Goal: Information Seeking & Learning: Learn about a topic

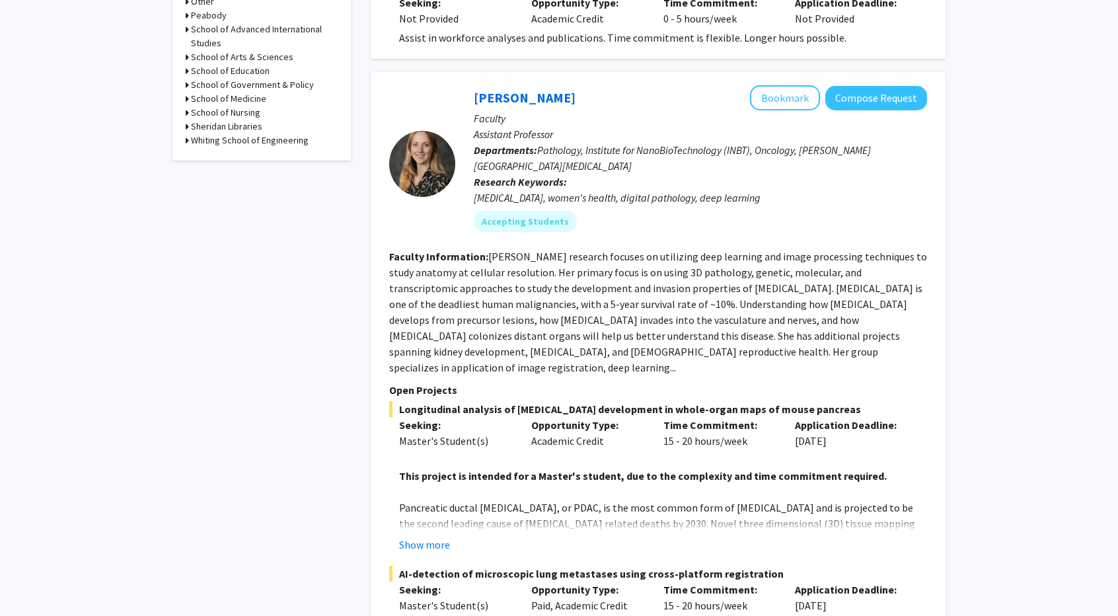
scroll to position [650, 0]
click at [780, 85] on button "Bookmark" at bounding box center [785, 97] width 70 height 25
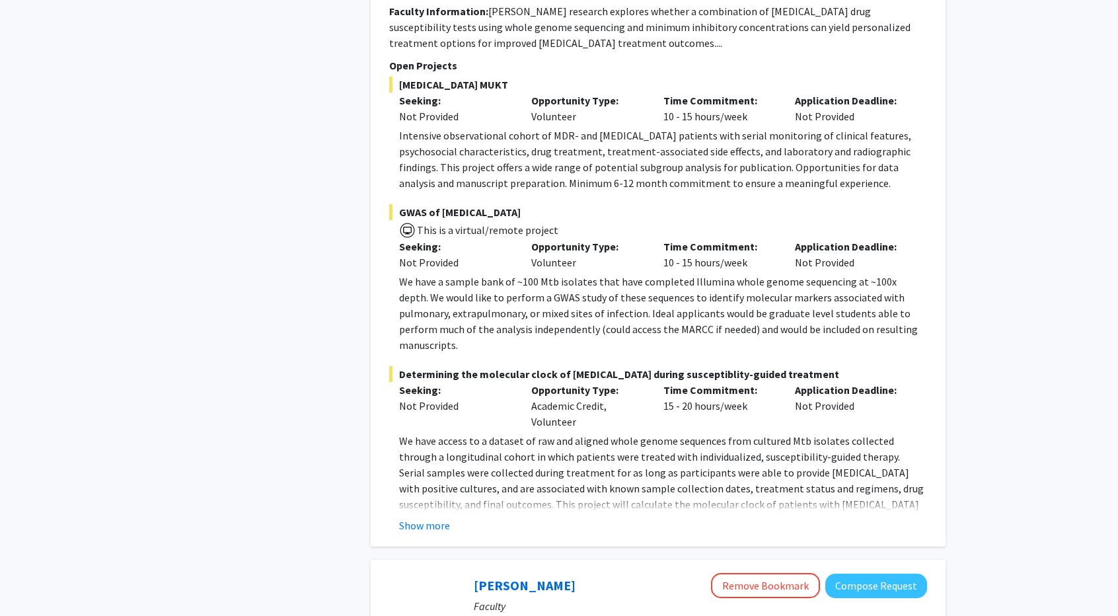
scroll to position [2421, 0]
click at [425, 517] on button "Show more" at bounding box center [424, 525] width 51 height 16
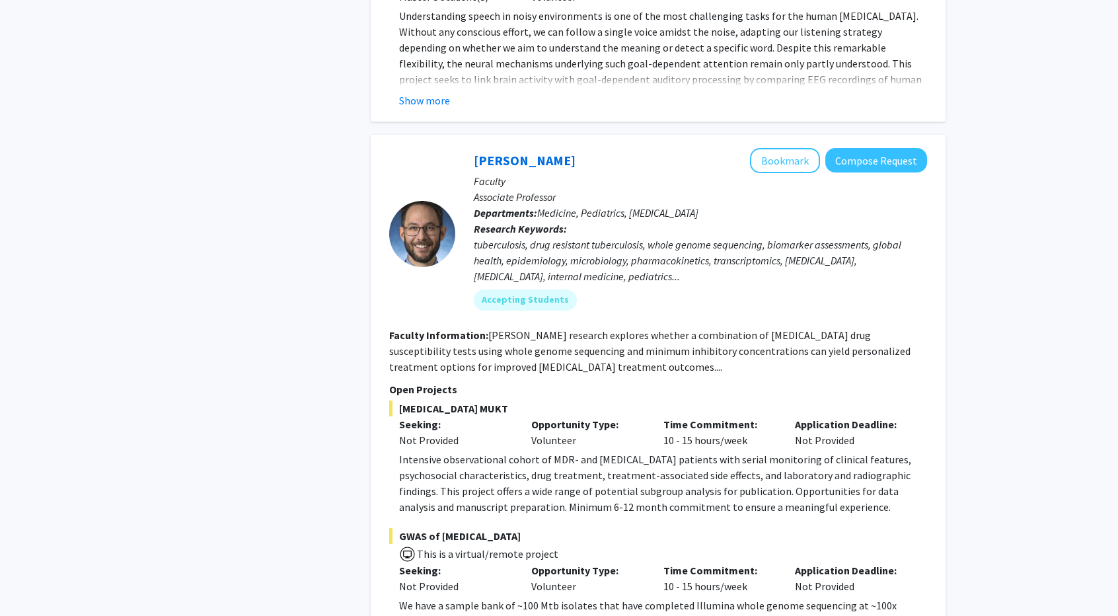
scroll to position [2092, 0]
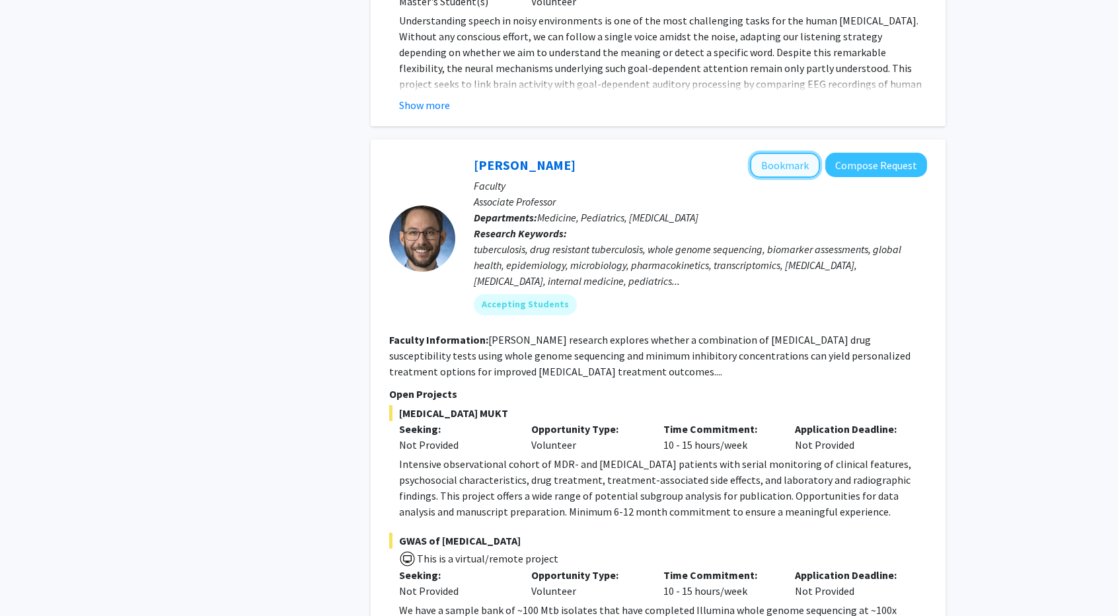
click at [782, 153] on button "Bookmark" at bounding box center [785, 165] width 70 height 25
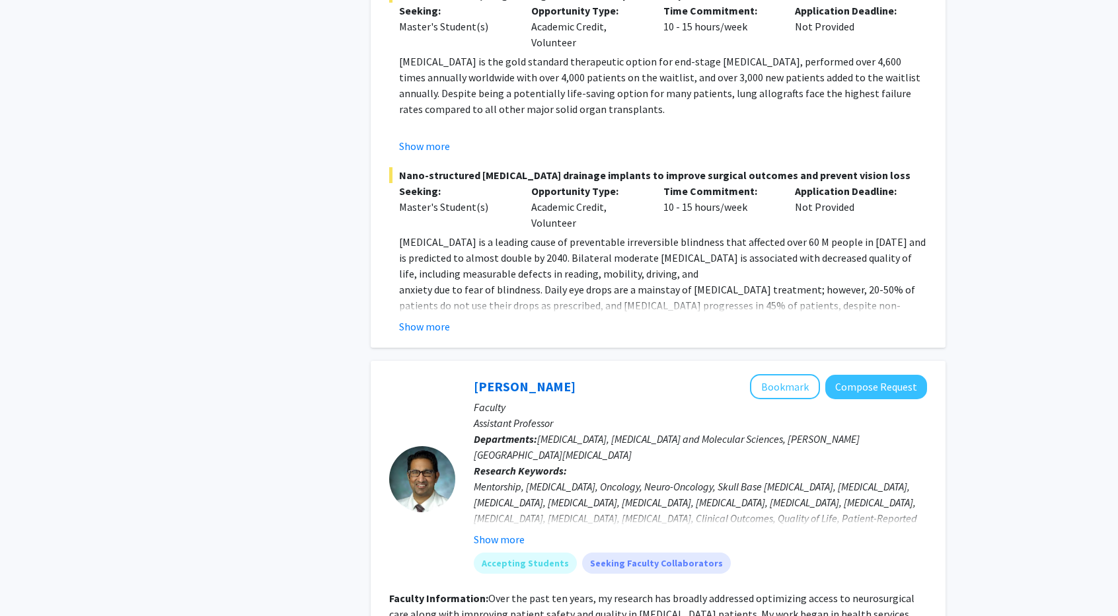
scroll to position [5043, 0]
click at [492, 531] on button "Show more" at bounding box center [499, 539] width 51 height 16
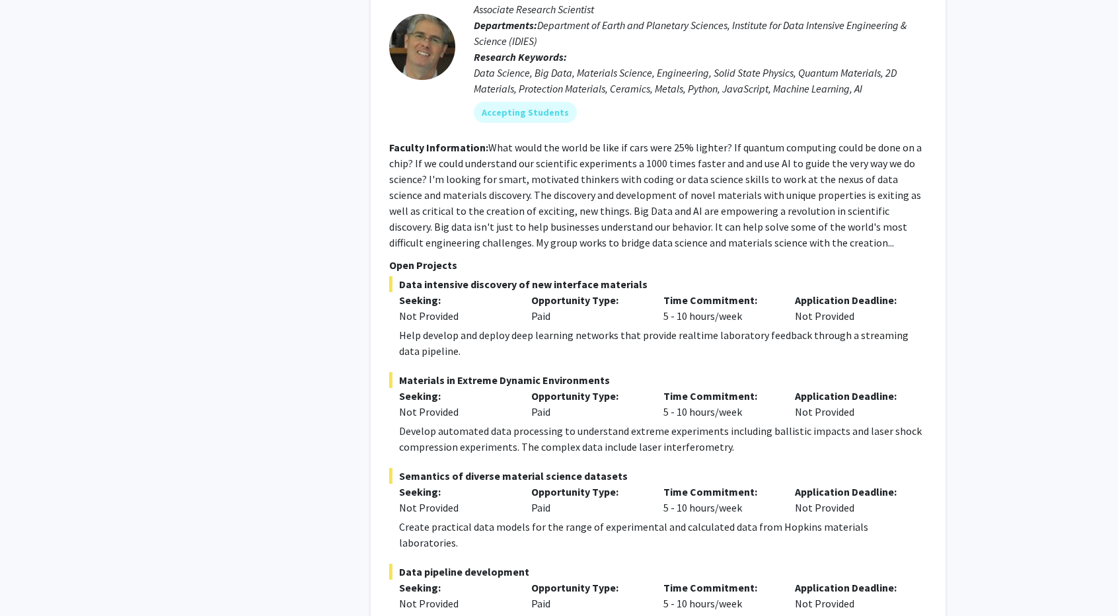
scroll to position [6798, 0]
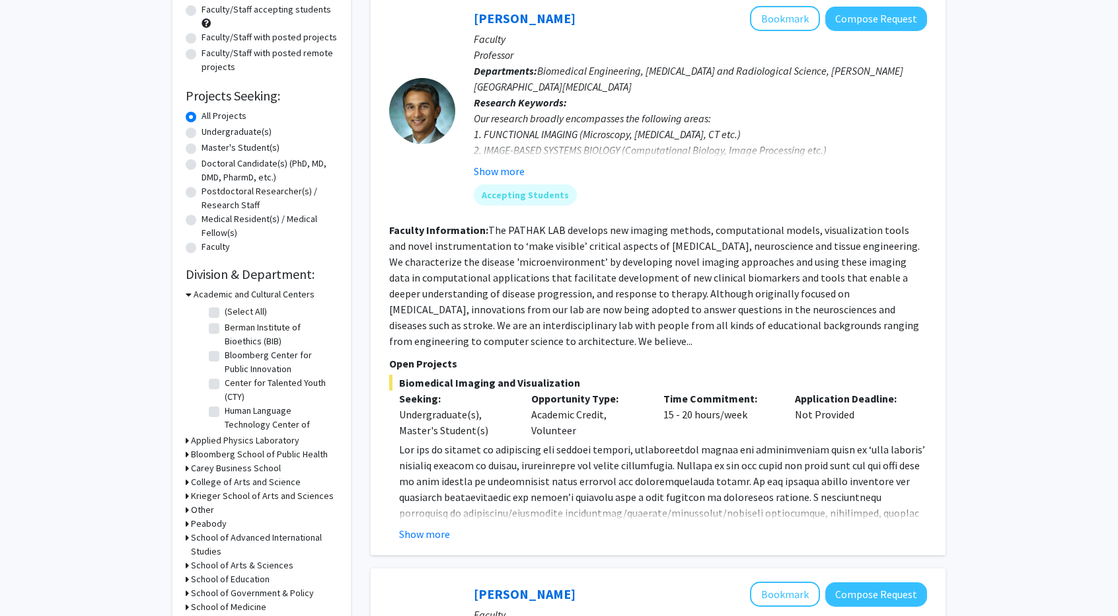
scroll to position [140, 0]
click at [422, 536] on button "Show more" at bounding box center [424, 535] width 51 height 16
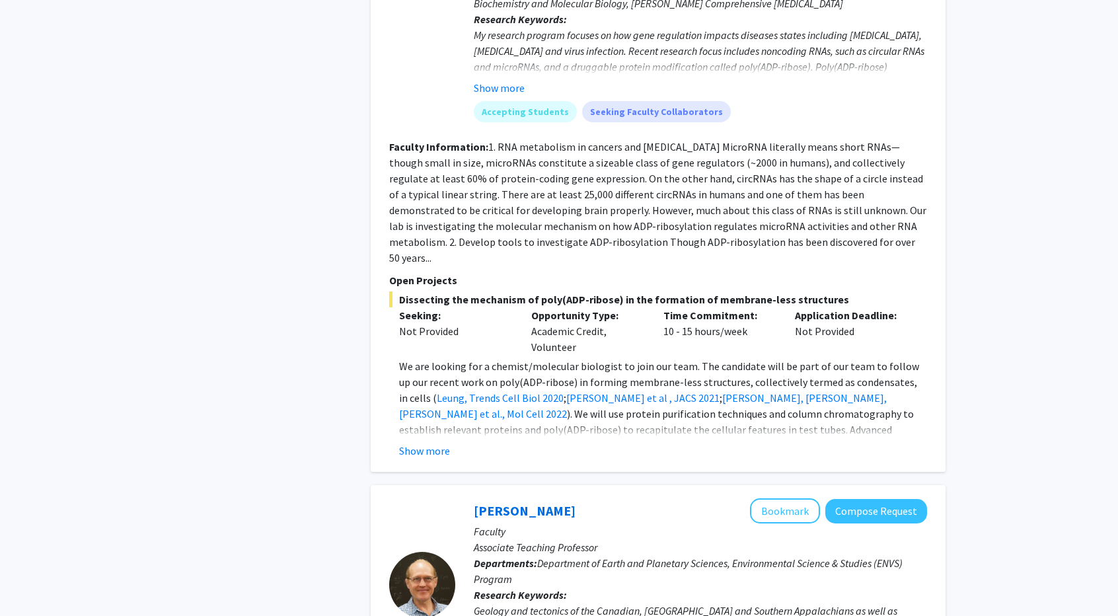
scroll to position [880, 0]
click at [416, 442] on button "Show more" at bounding box center [424, 450] width 51 height 16
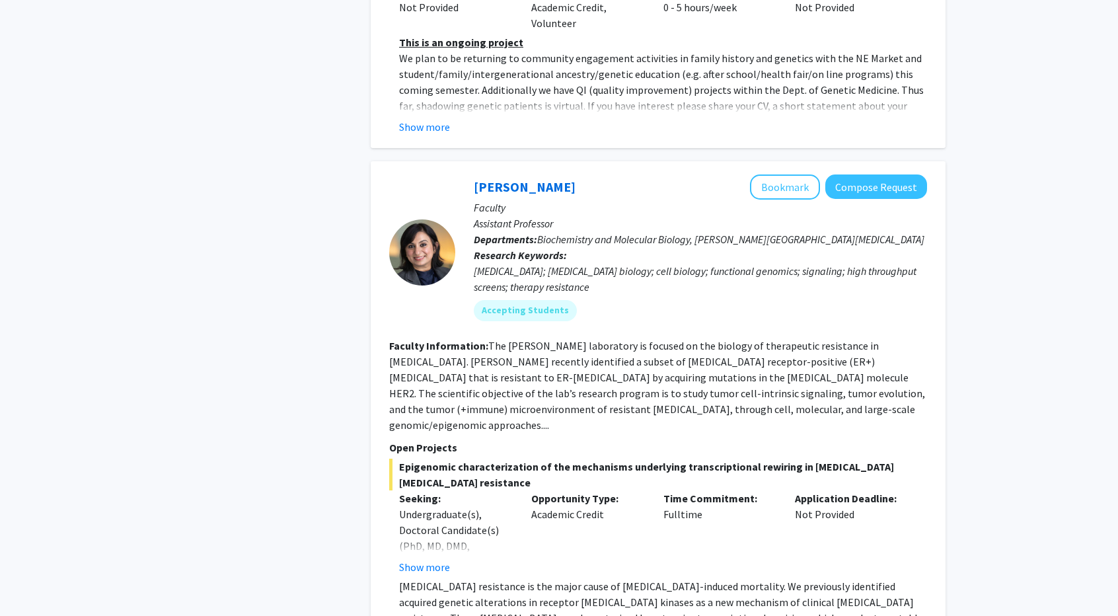
scroll to position [3793, 0]
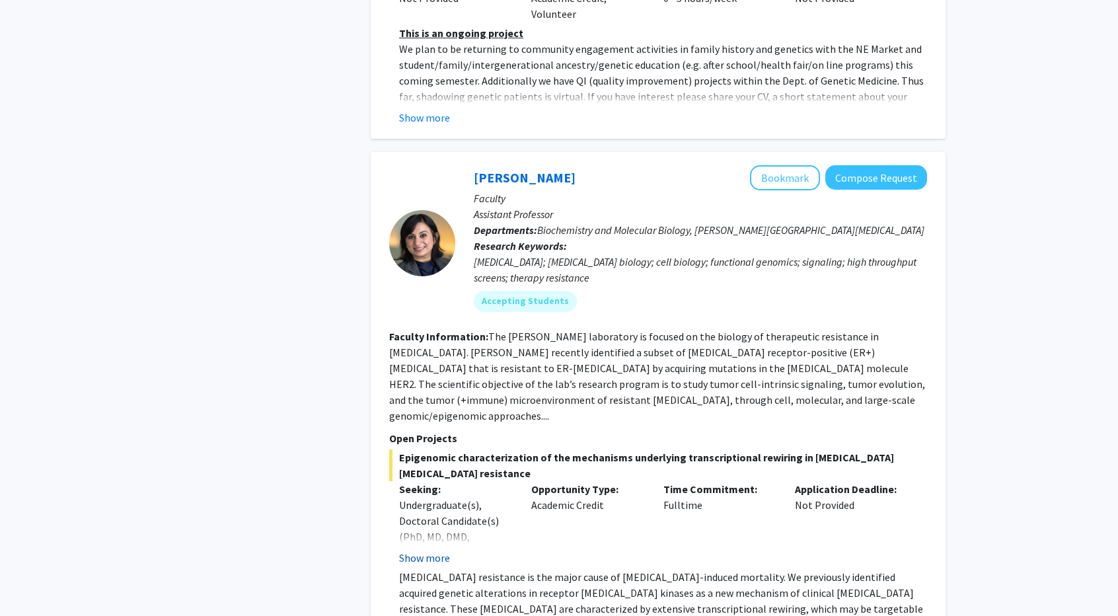
click at [436, 550] on button "Show more" at bounding box center [424, 558] width 51 height 16
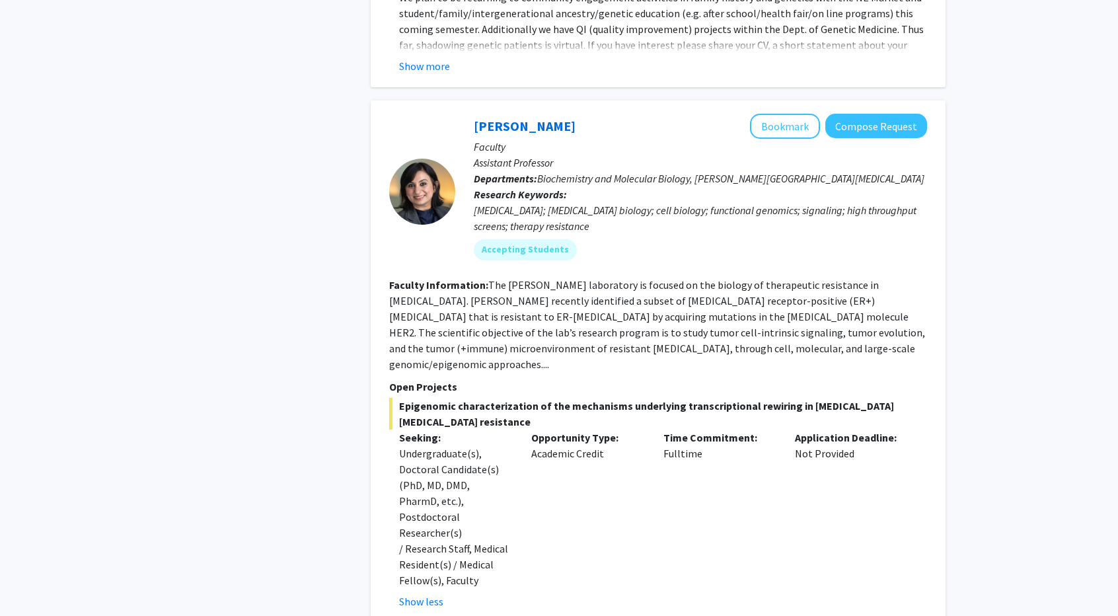
scroll to position [3843, 0]
click at [768, 114] on button "Bookmark" at bounding box center [785, 126] width 70 height 25
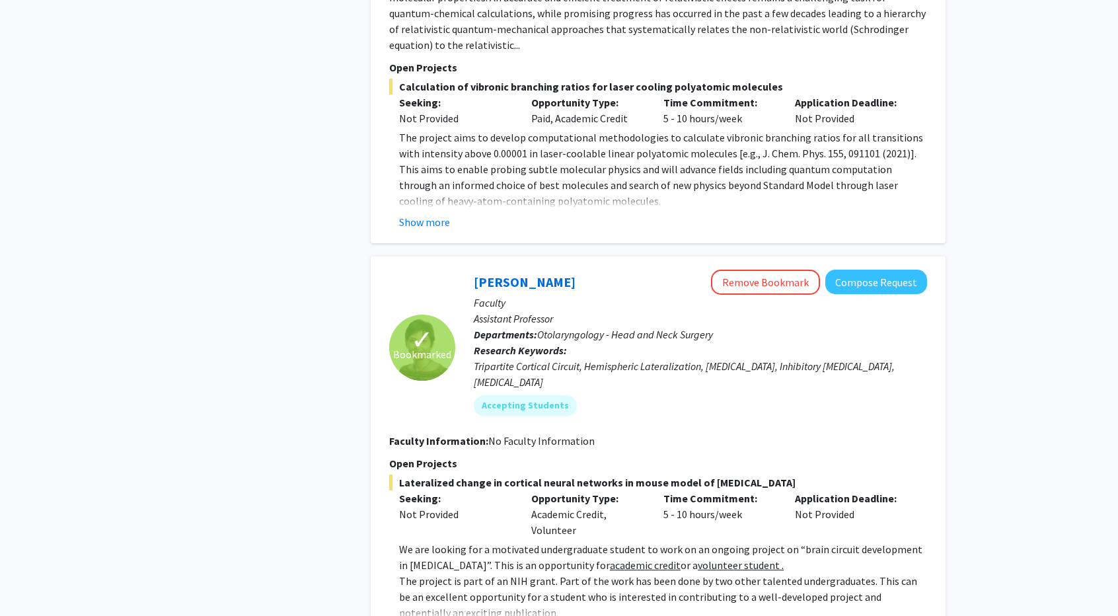
scroll to position [5036, 0]
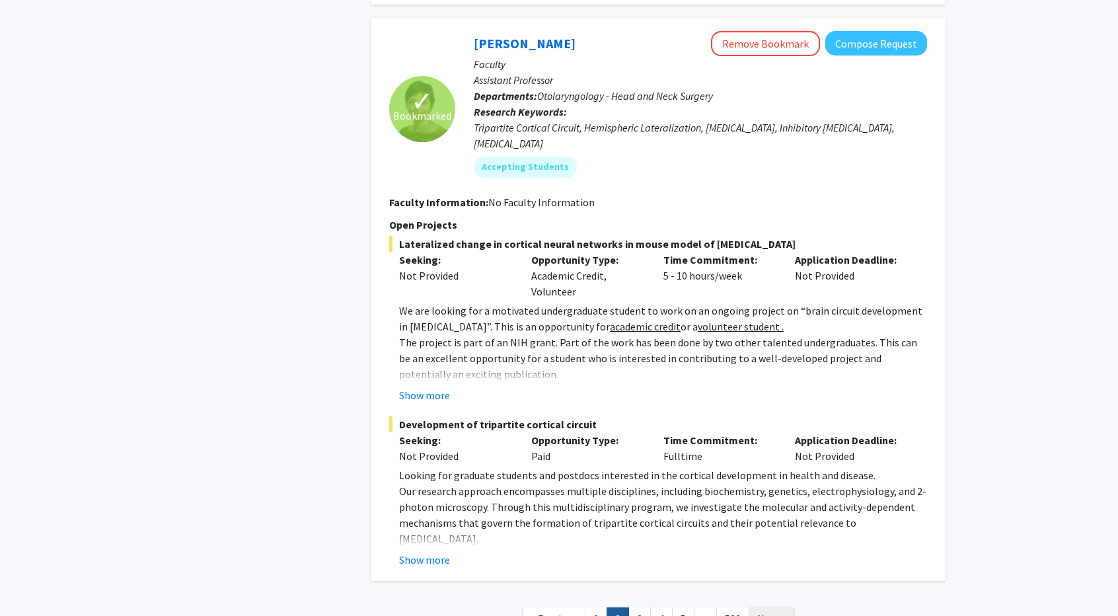
click at [773, 612] on span "Next »" at bounding box center [771, 618] width 28 height 13
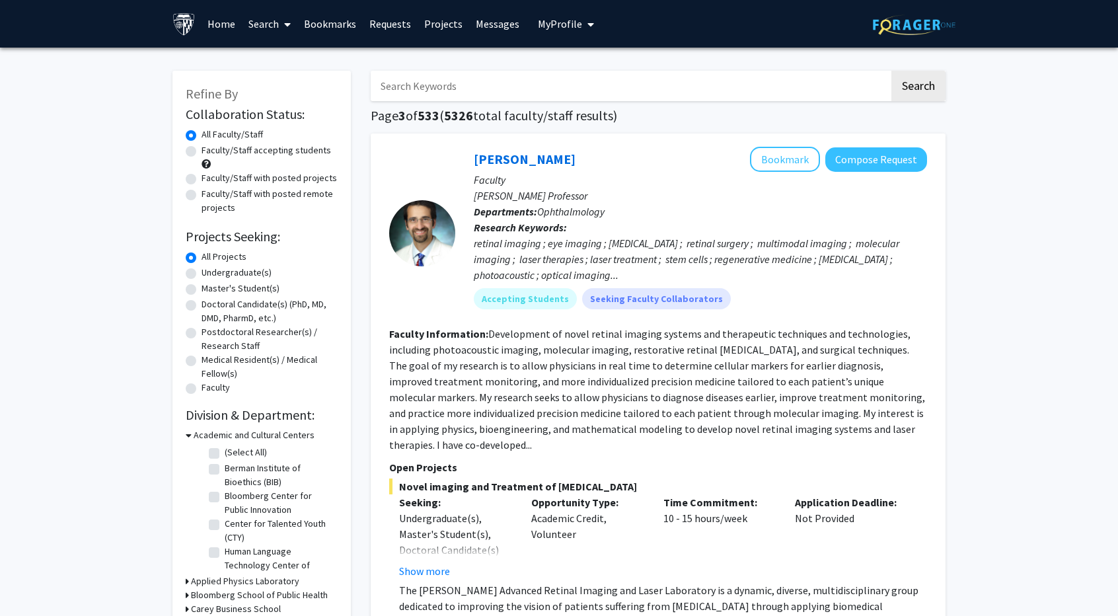
click at [202, 273] on label "Undergraduate(s)" at bounding box center [237, 273] width 70 height 14
click at [202, 273] on input "Undergraduate(s)" at bounding box center [206, 270] width 9 height 9
radio input "true"
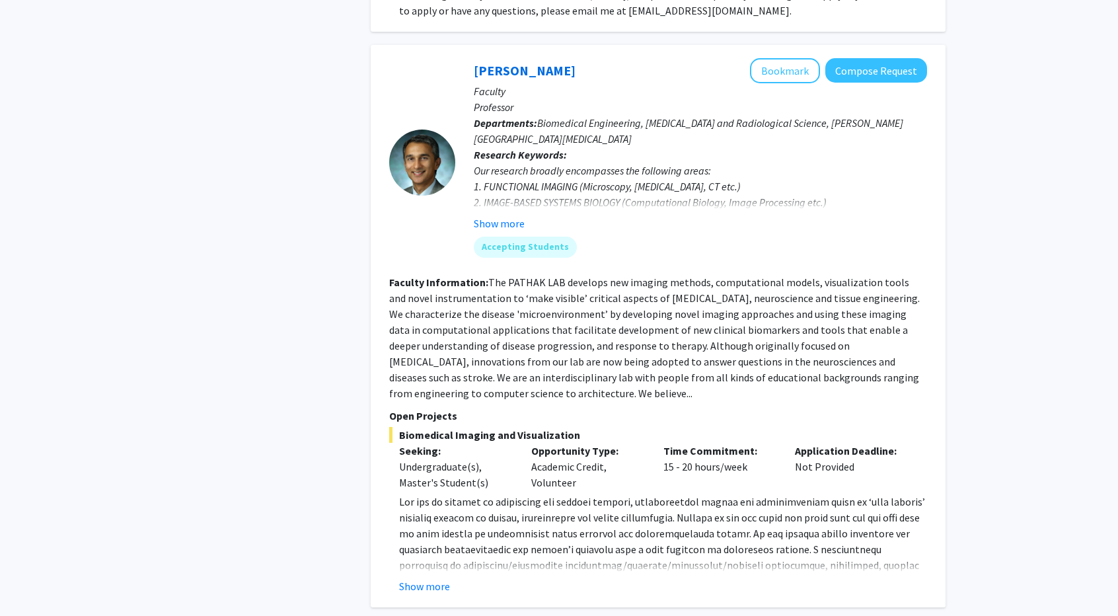
scroll to position [654, 0]
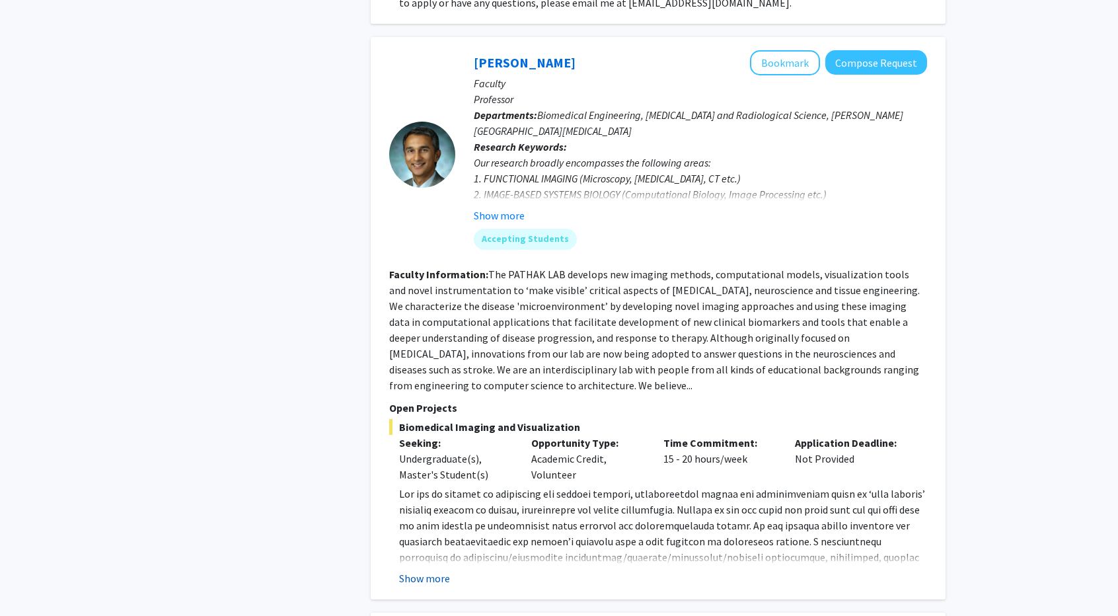
click at [424, 570] on button "Show more" at bounding box center [424, 578] width 51 height 16
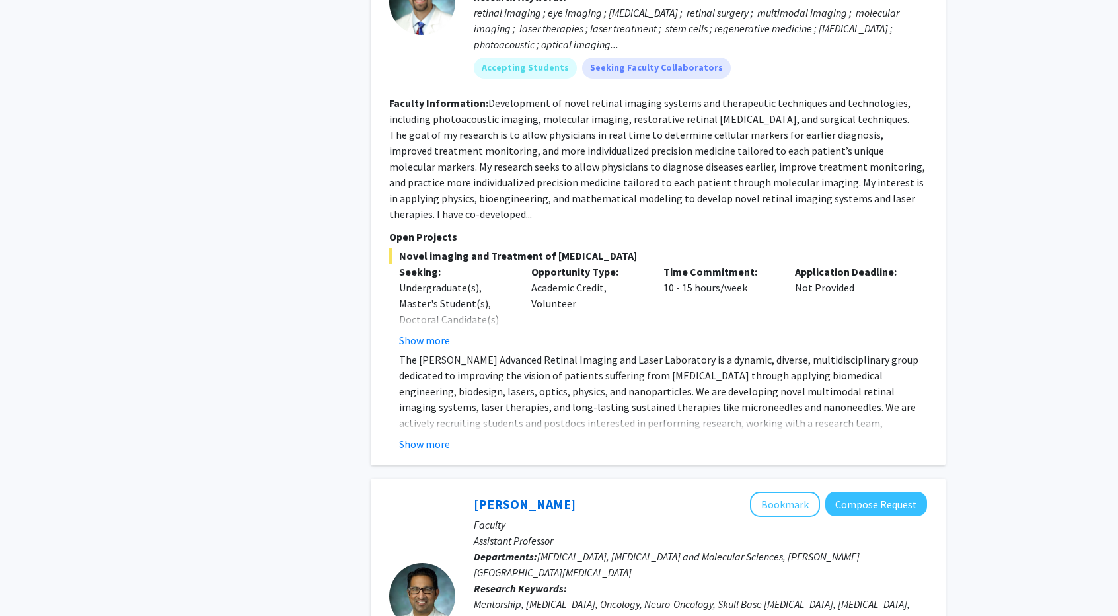
scroll to position [1444, 0]
click at [414, 435] on button "Show more" at bounding box center [424, 443] width 51 height 16
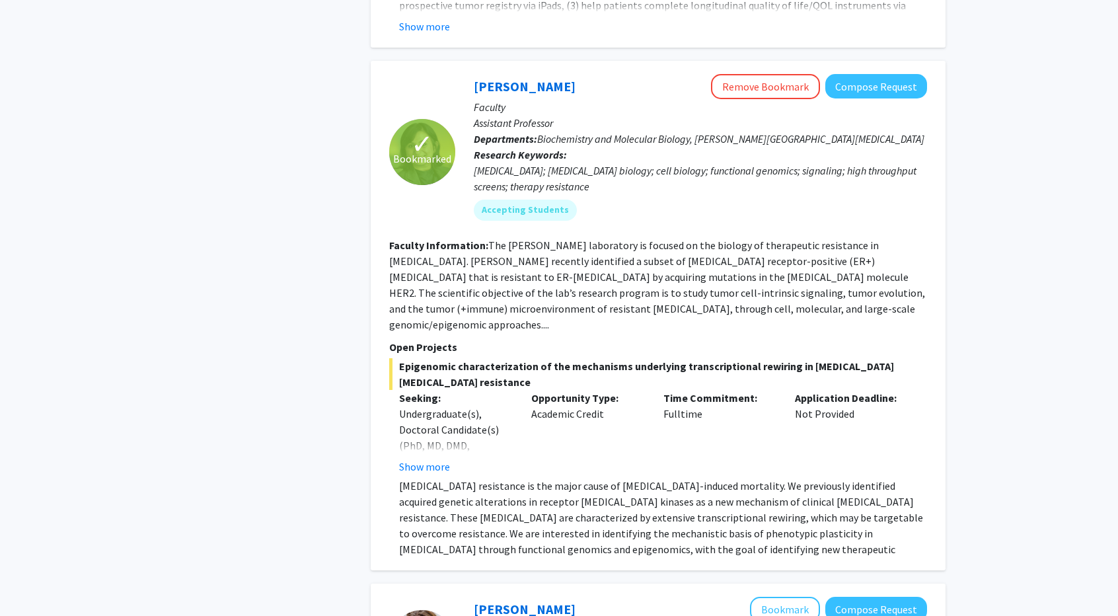
scroll to position [2592, 0]
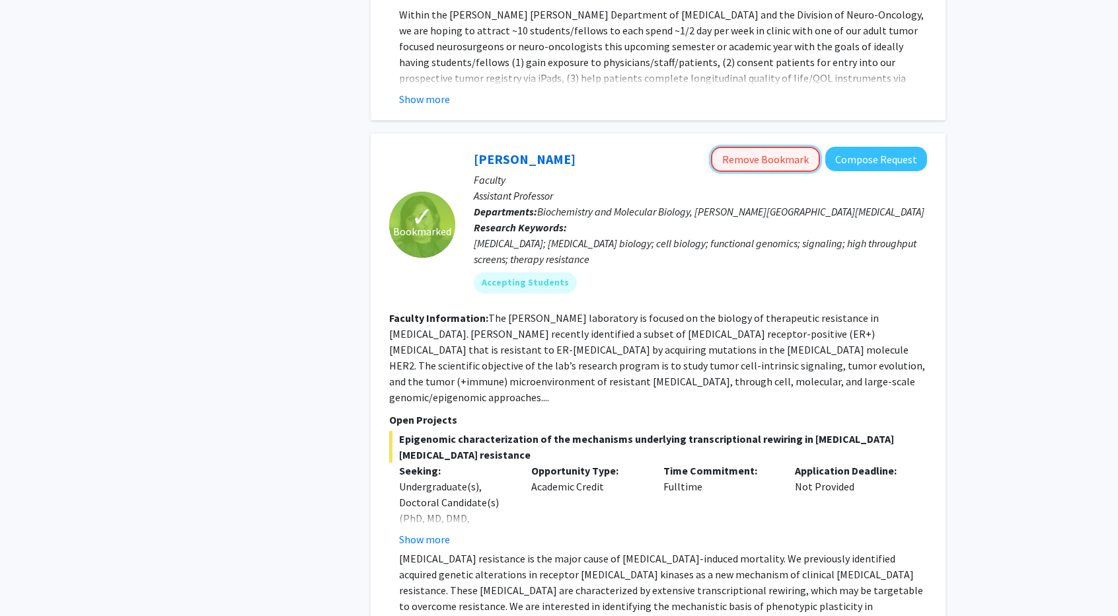
click at [746, 147] on button "Remove Bookmark" at bounding box center [765, 159] width 109 height 25
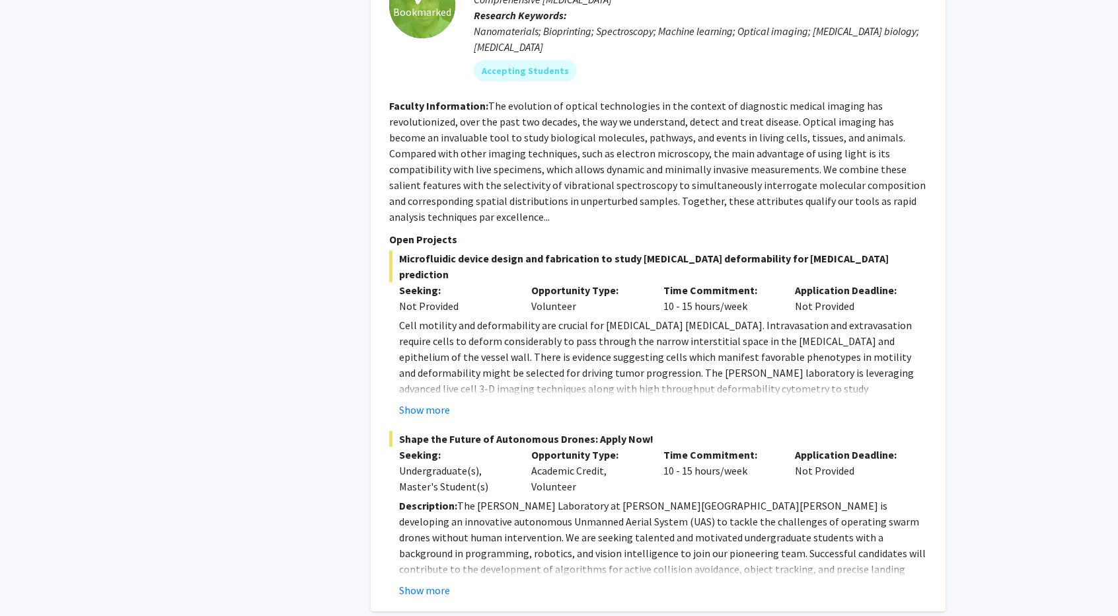
scroll to position [4017, 0]
click at [414, 582] on button "Show more" at bounding box center [424, 590] width 51 height 16
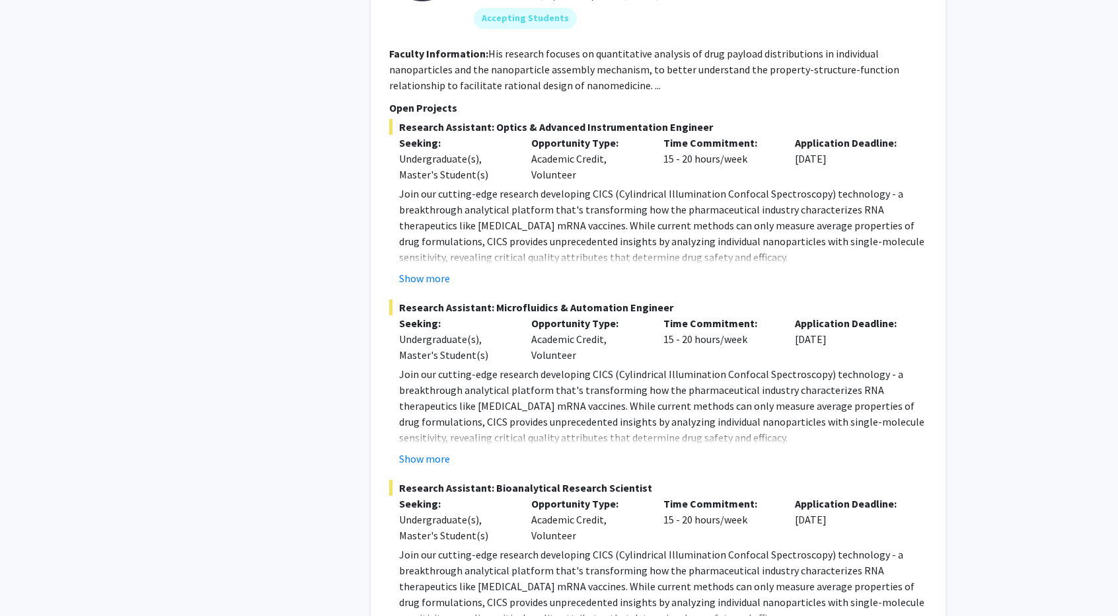
scroll to position [6201, 0]
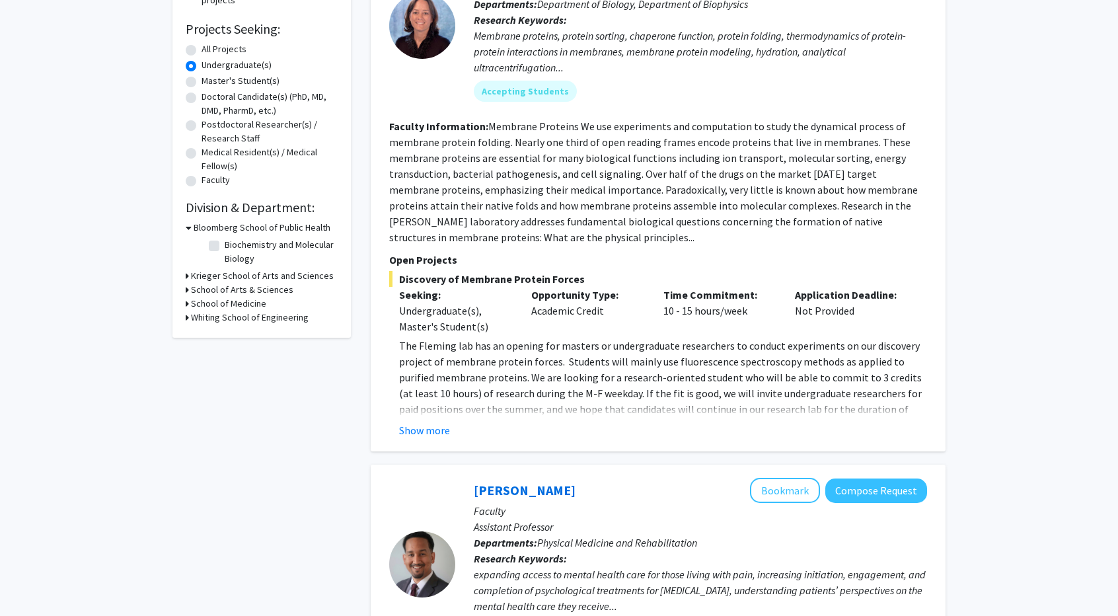
scroll to position [206, 0]
click at [416, 434] on button "Show more" at bounding box center [424, 432] width 51 height 16
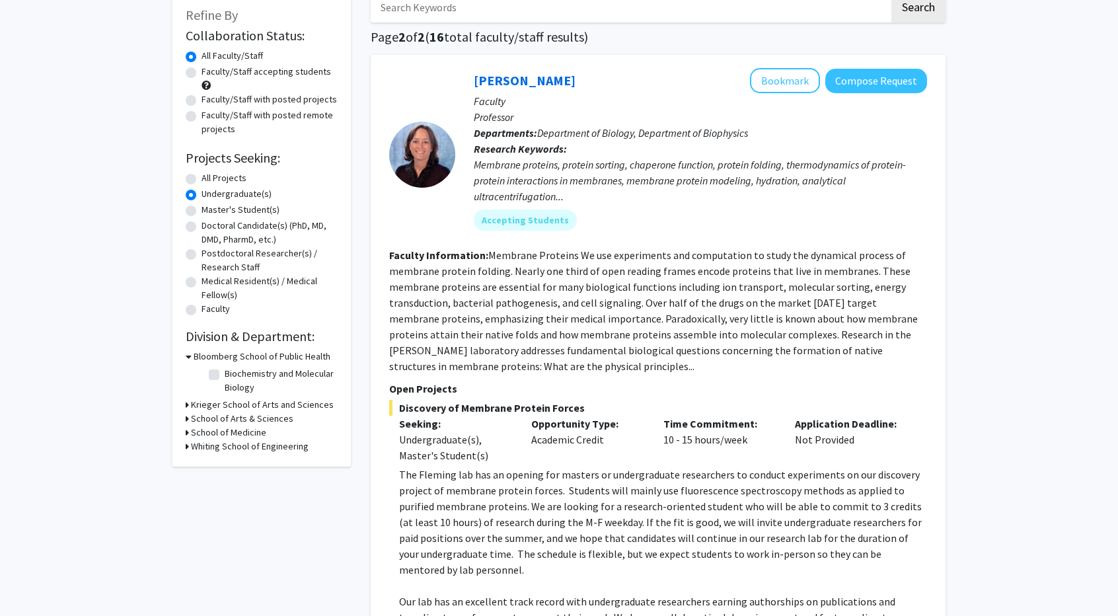
scroll to position [61, 0]
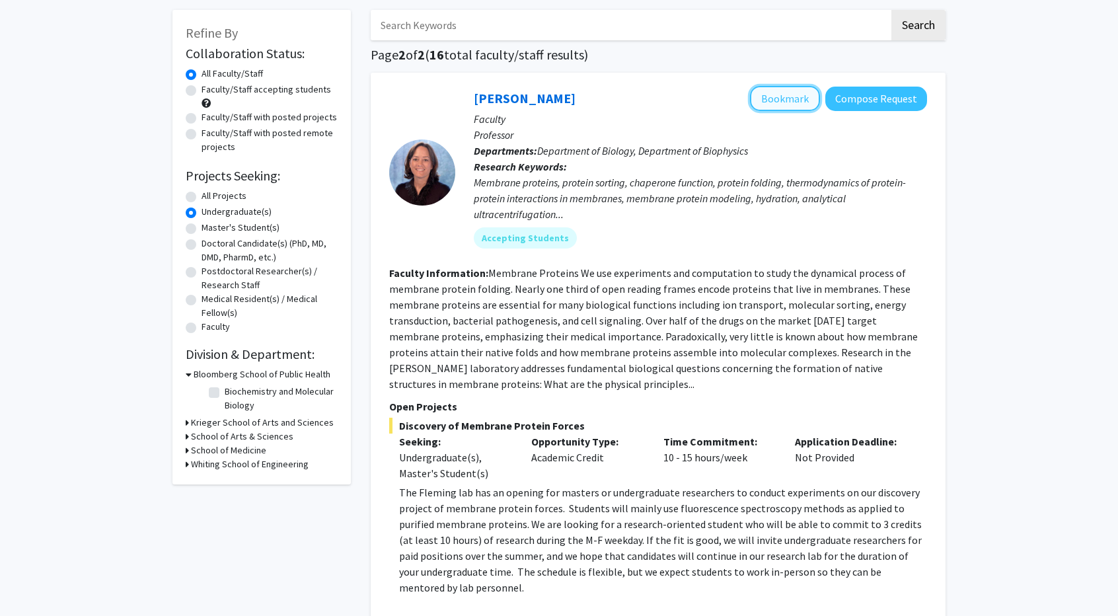
click at [779, 100] on button "Bookmark" at bounding box center [785, 98] width 70 height 25
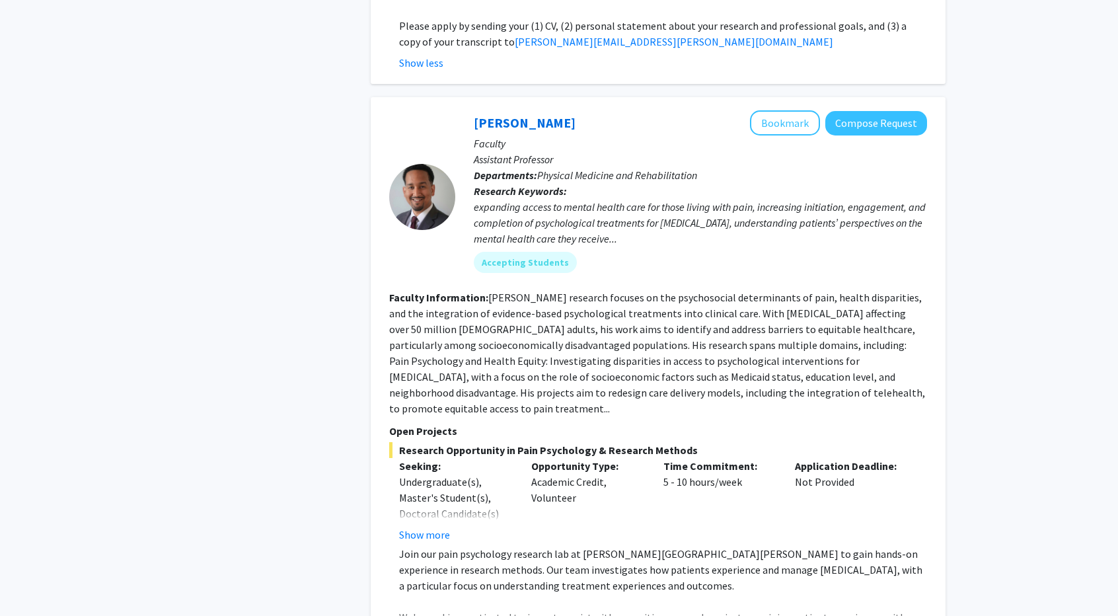
scroll to position [750, 0]
click at [793, 110] on button "Bookmark" at bounding box center [785, 122] width 70 height 25
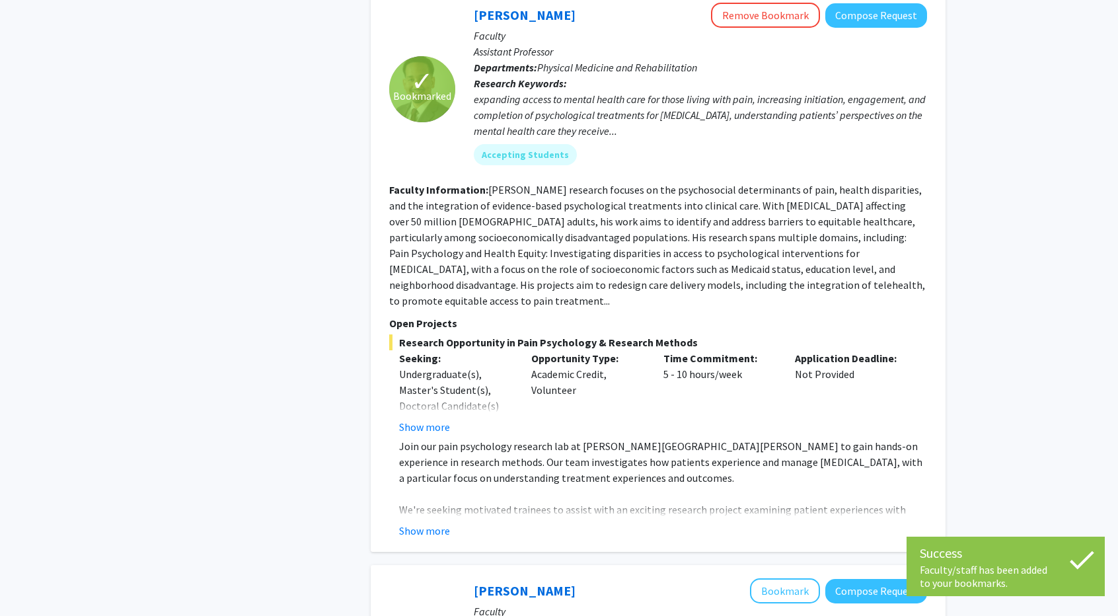
scroll to position [858, 0]
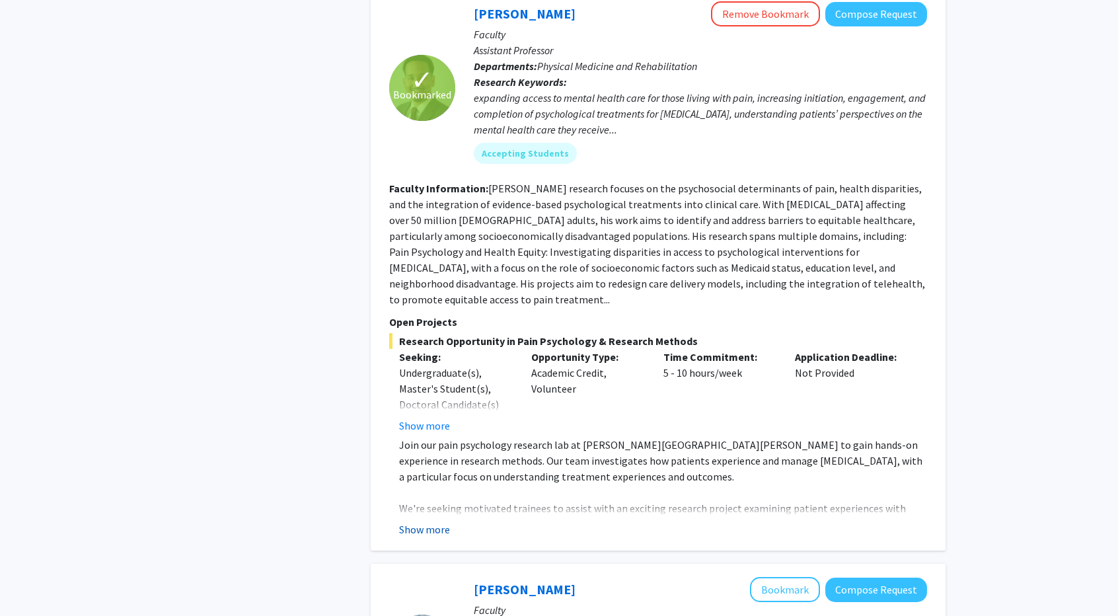
click at [406, 521] on button "Show more" at bounding box center [424, 529] width 51 height 16
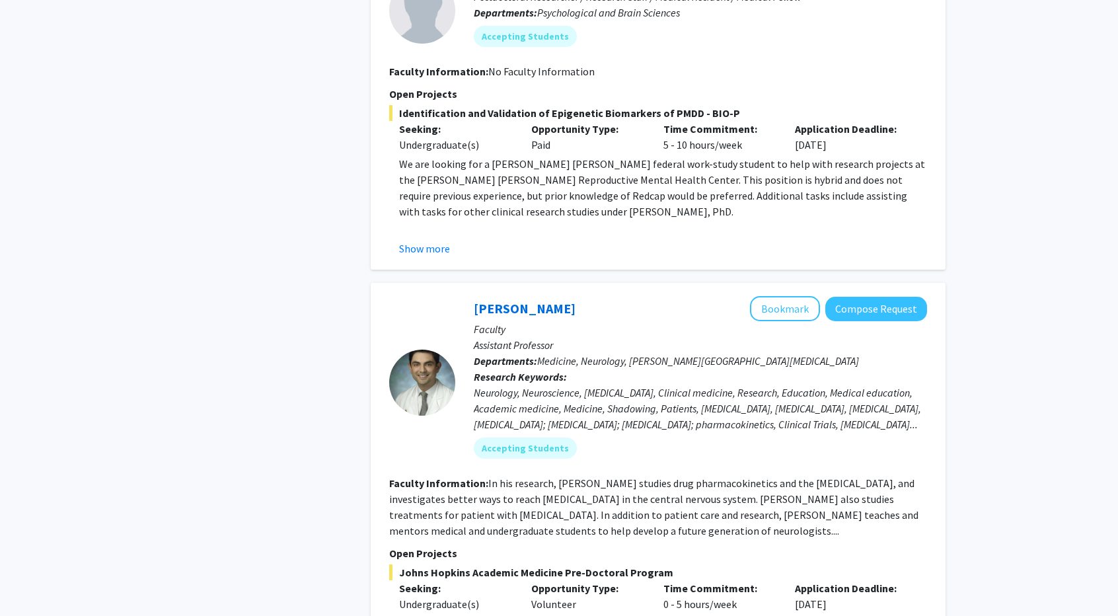
scroll to position [2903, 0]
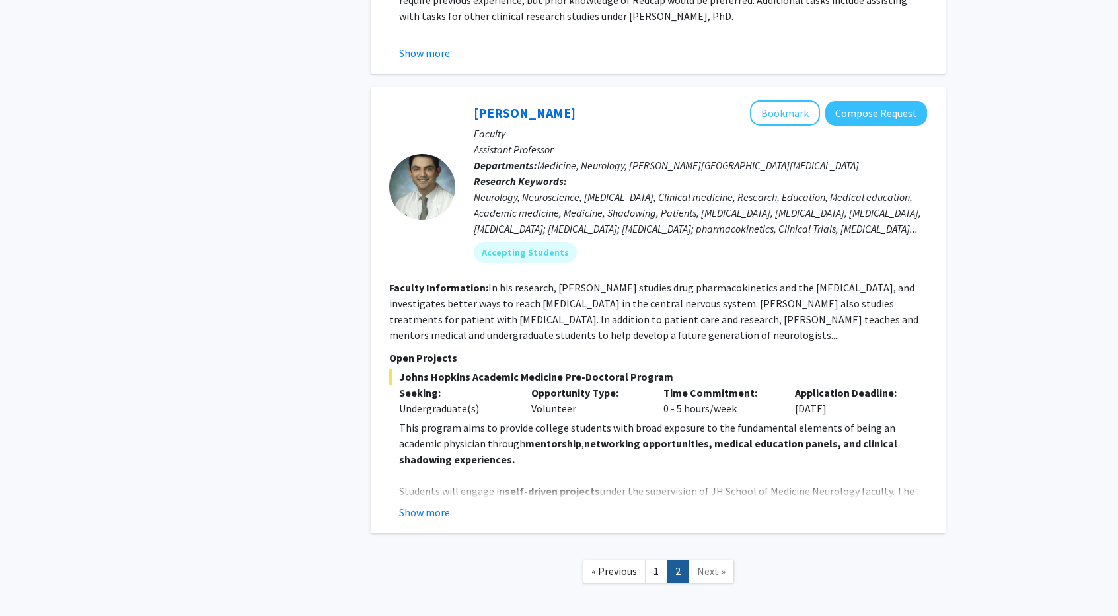
click at [715, 564] on span "Next »" at bounding box center [711, 570] width 28 height 13
click at [426, 457] on div "[PERSON_NAME] Bookmark Compose Request Faculty Assistant Professor Departments:…" at bounding box center [658, 310] width 575 height 446
click at [423, 504] on button "Show more" at bounding box center [424, 512] width 51 height 16
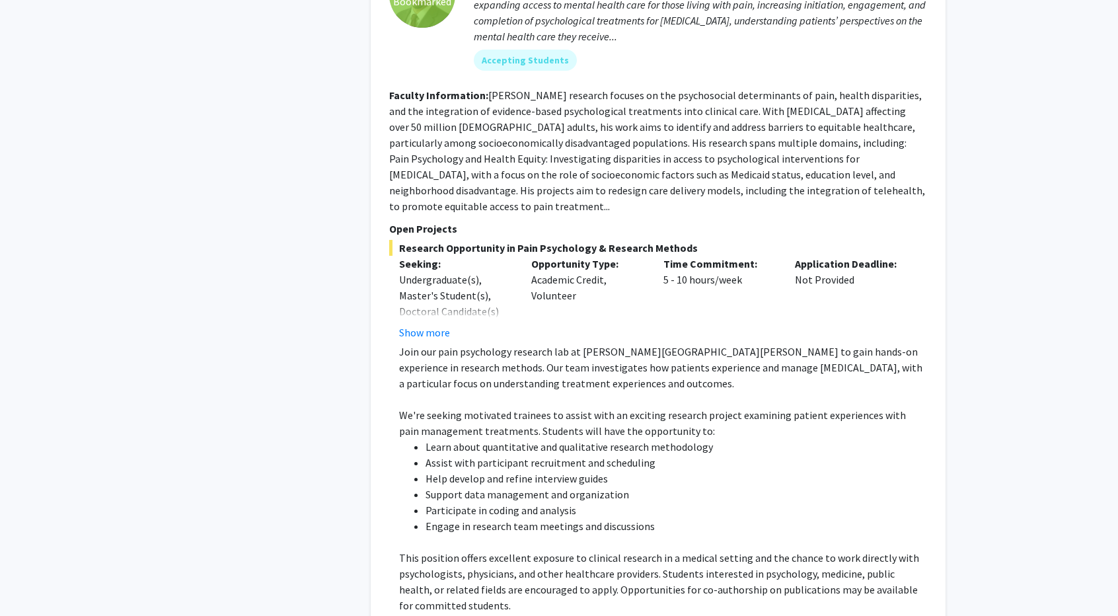
scroll to position [953, 0]
